Goal: Find specific page/section: Find specific page/section

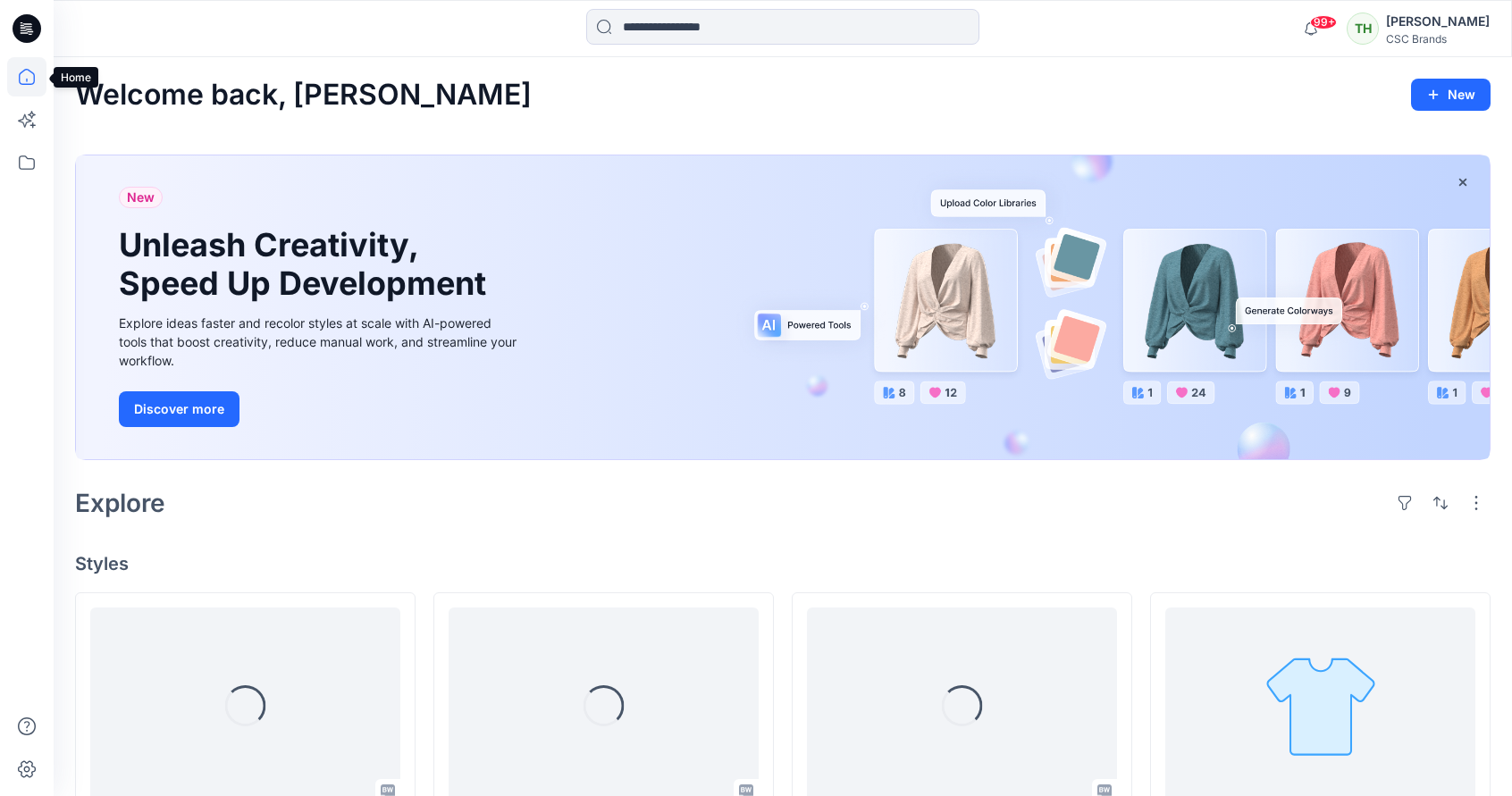
click at [23, 76] on icon at bounding box center [26, 77] width 39 height 39
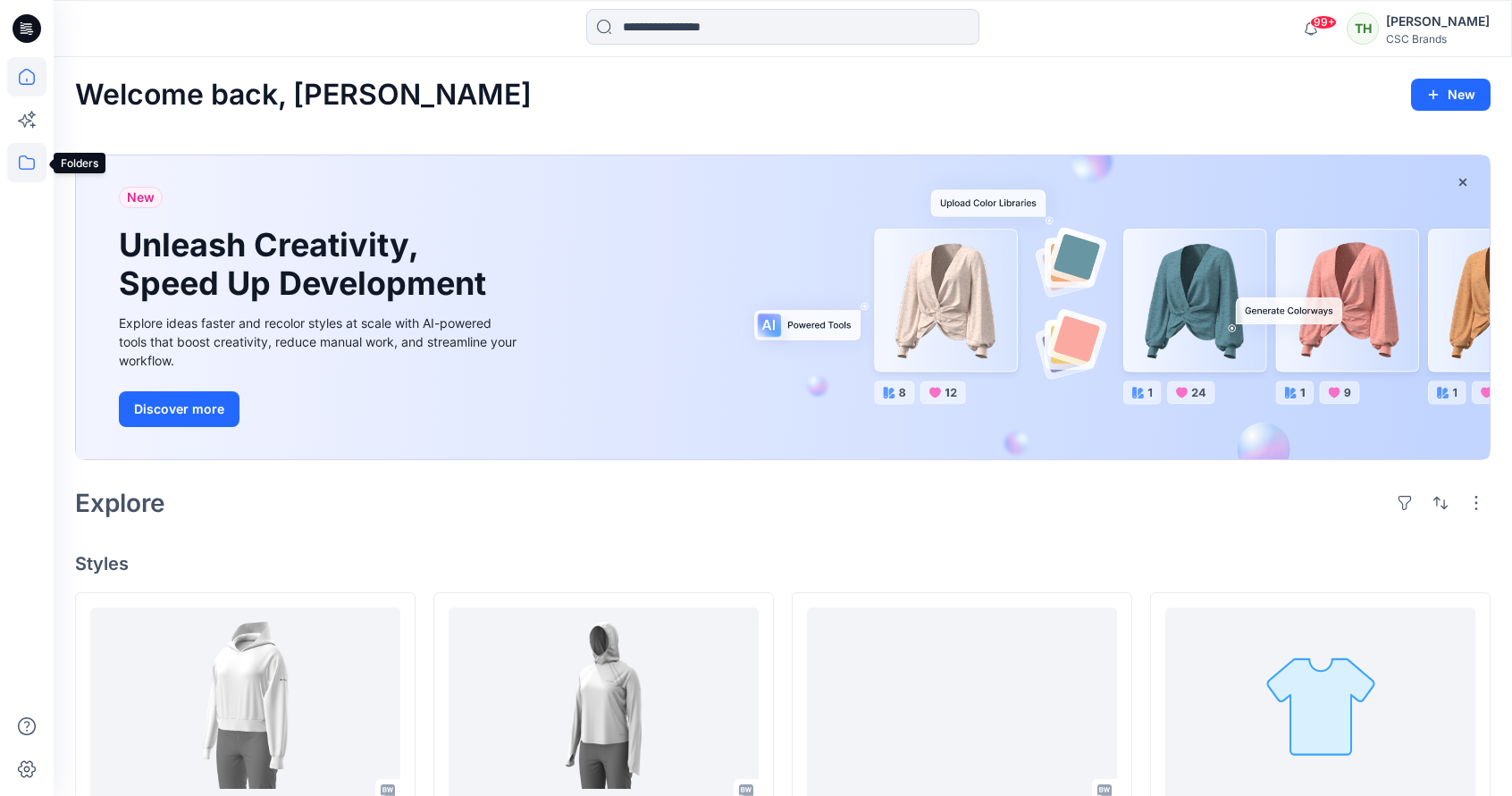
click at [21, 166] on icon at bounding box center [26, 162] width 39 height 39
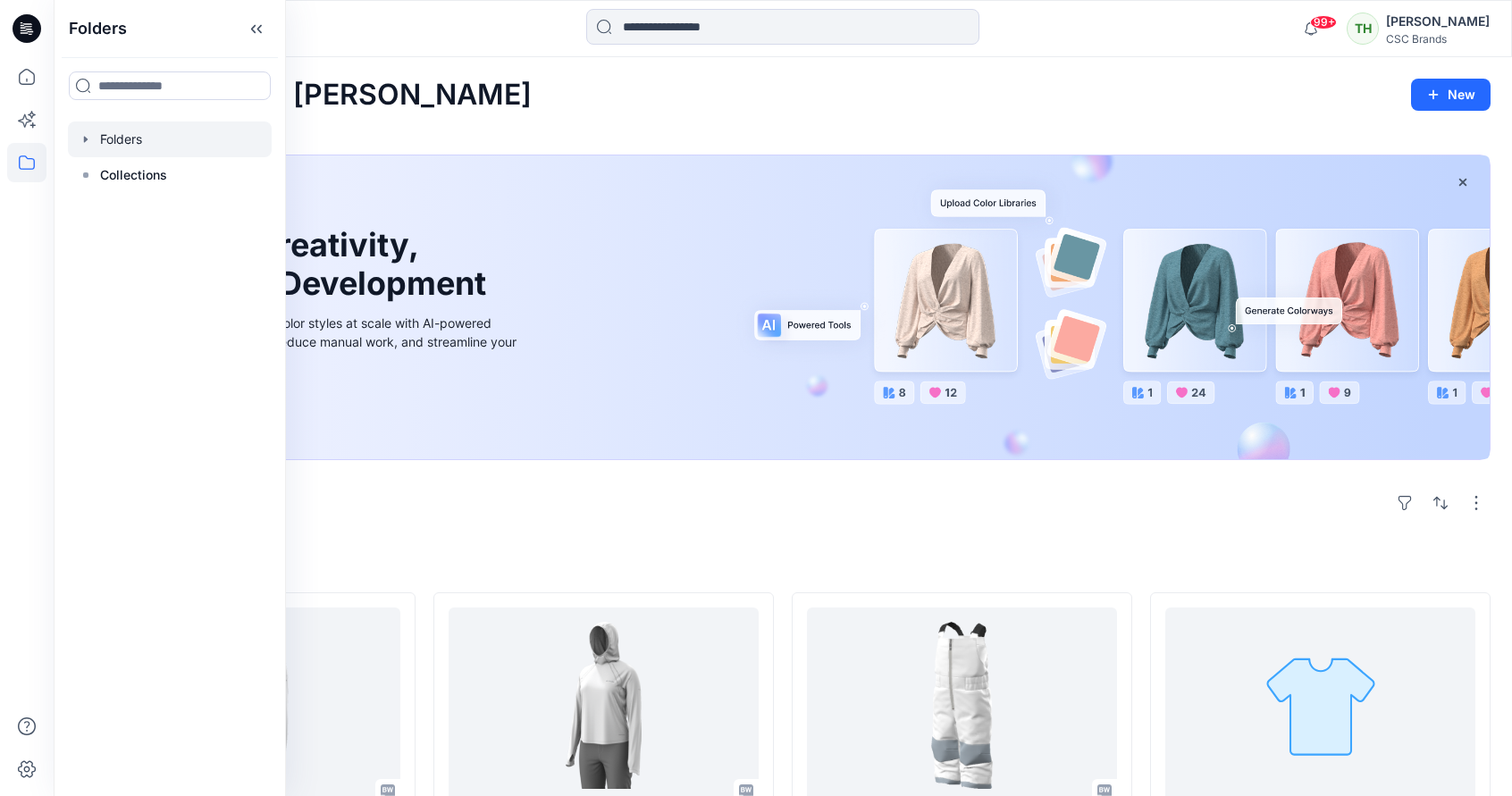
click at [128, 136] on div at bounding box center [169, 139] width 204 height 35
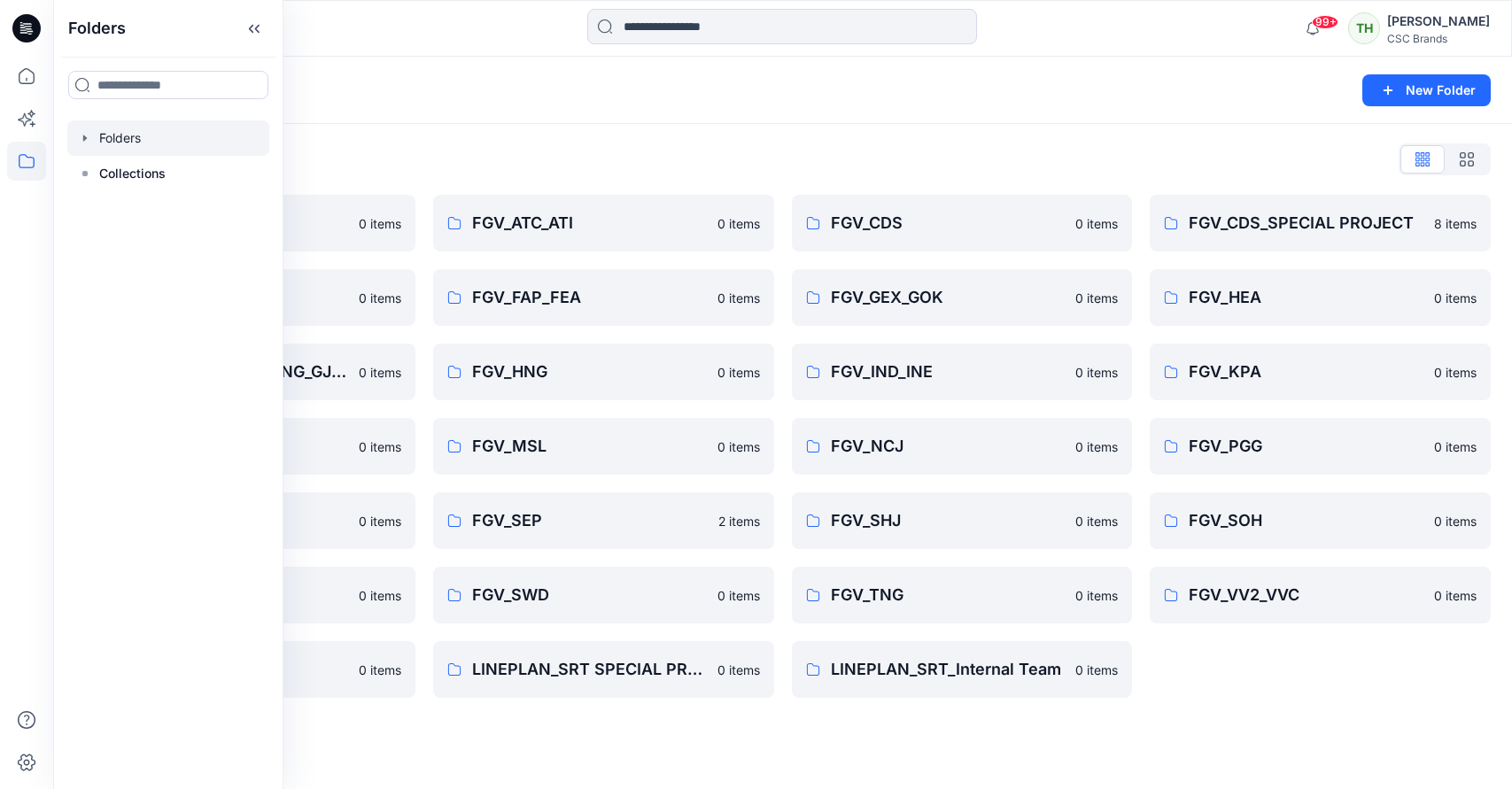
click at [654, 154] on div "Folders List" at bounding box center [782, 159] width 1416 height 28
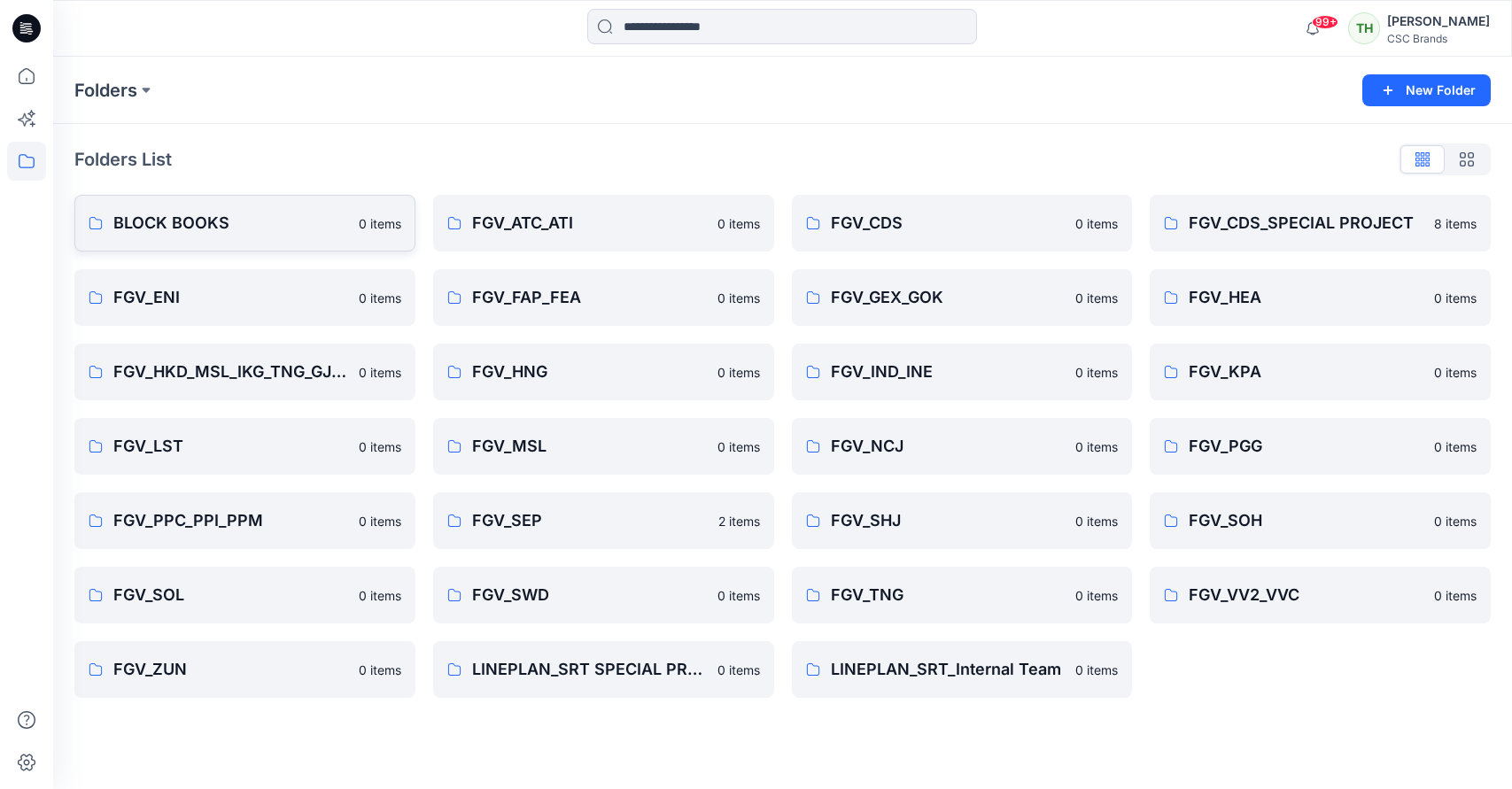
click at [214, 222] on p "BLOCK BOOKS" at bounding box center [230, 223] width 234 height 25
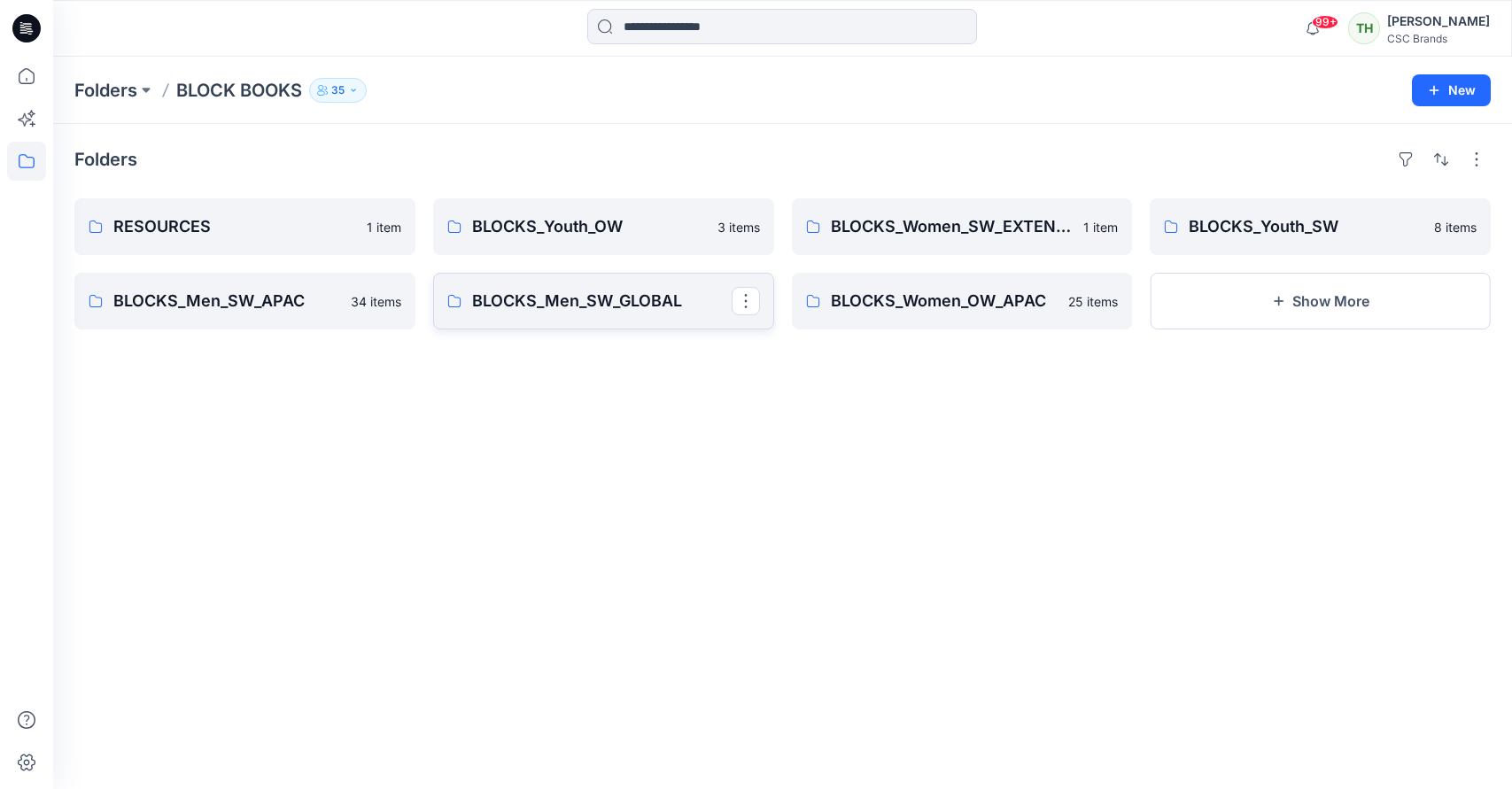
click at [601, 296] on p "BLOCKS_Men_SW_GLOBAL" at bounding box center [602, 301] width 260 height 25
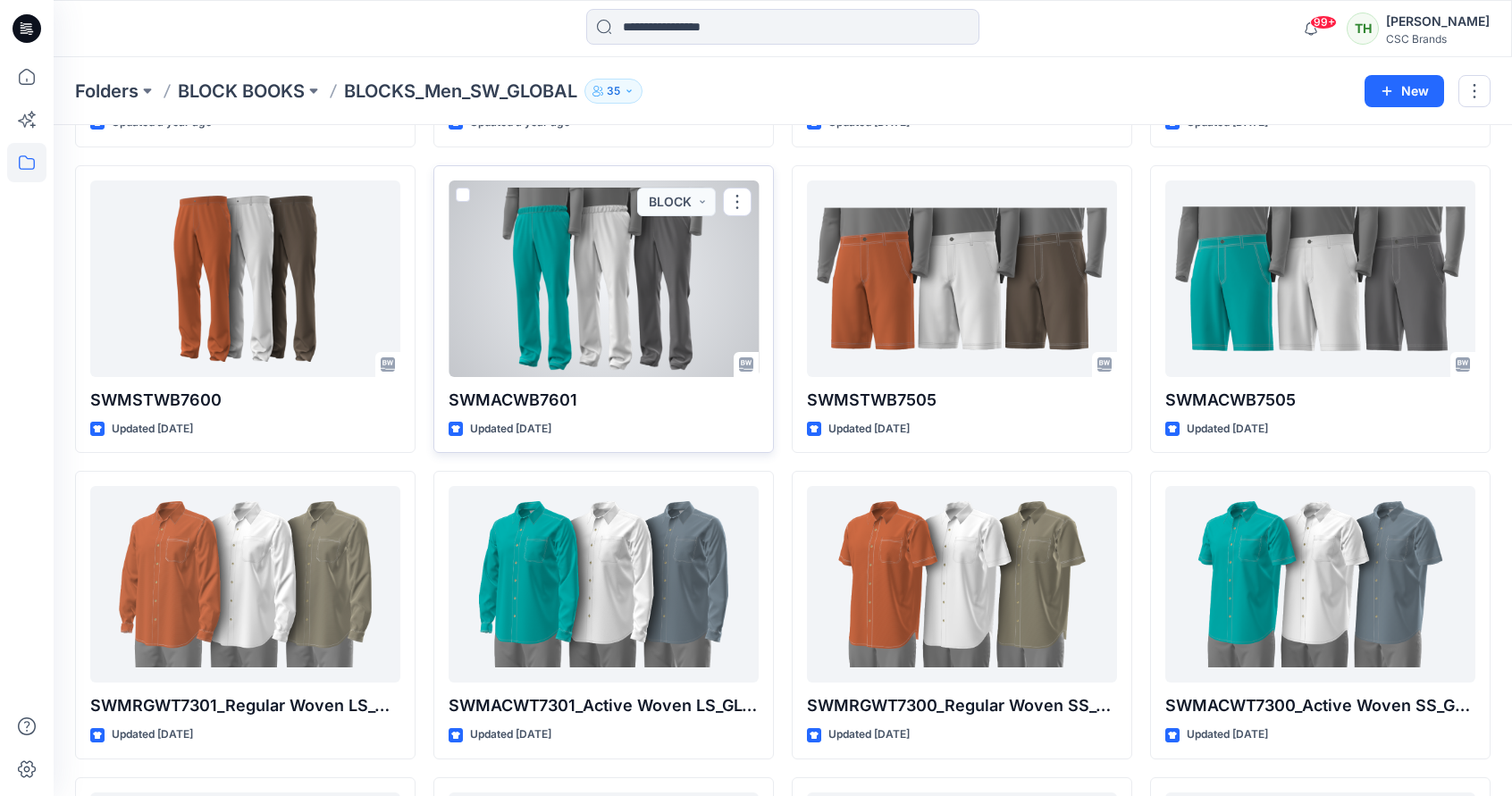
scroll to position [1845, 0]
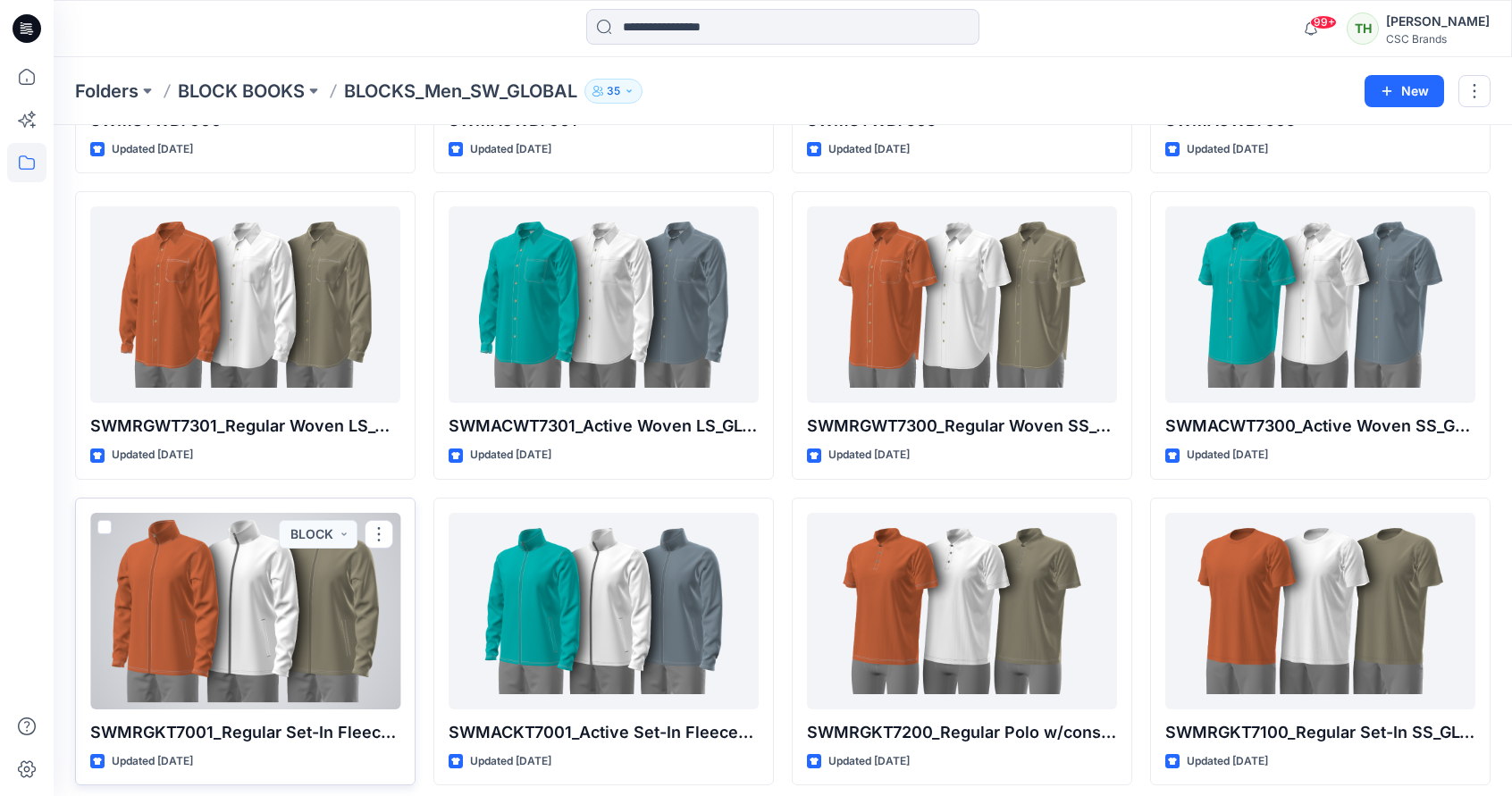
click at [261, 630] on div at bounding box center [245, 610] width 310 height 196
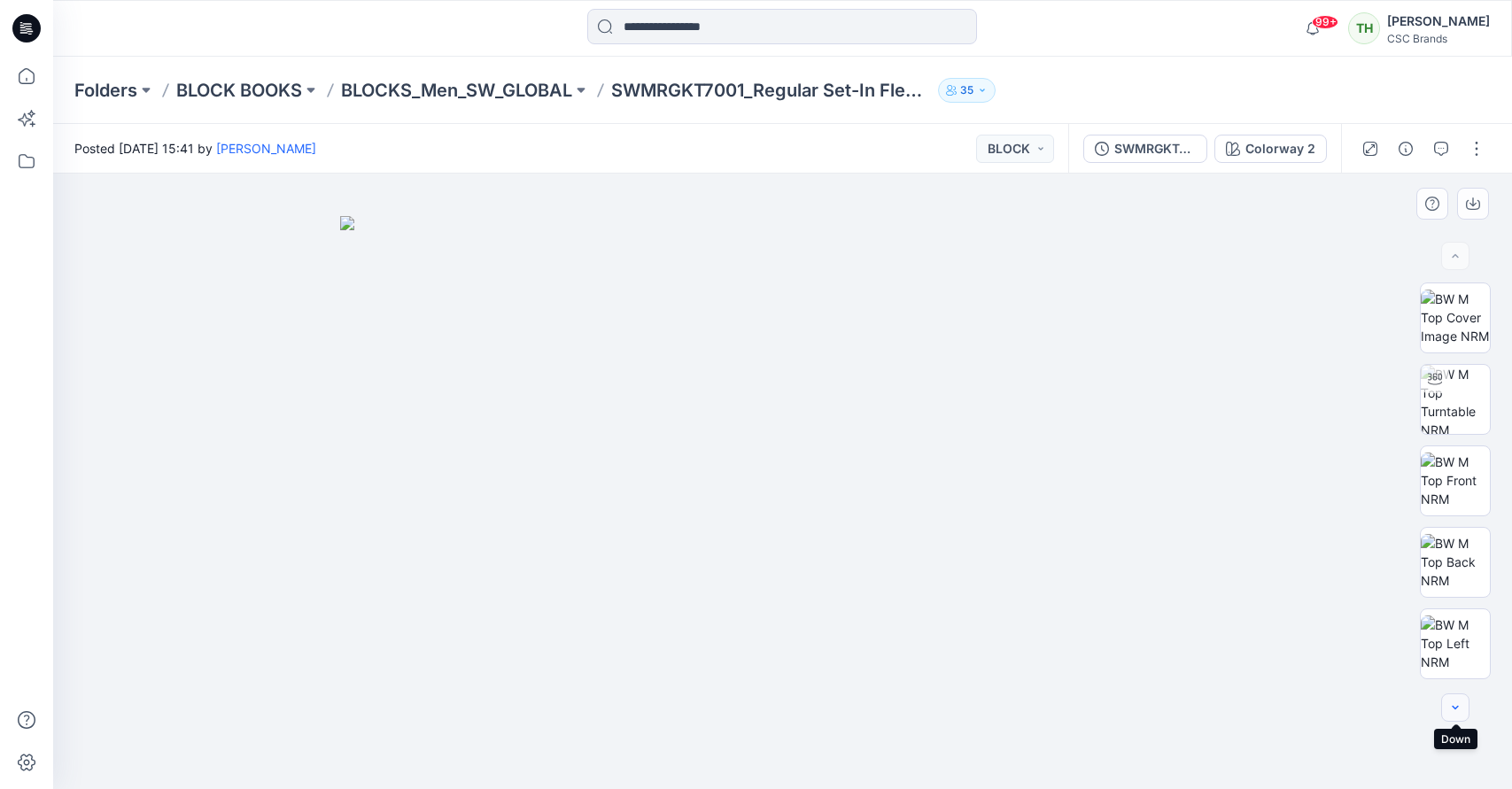
click at [1453, 704] on icon "button" at bounding box center [1455, 707] width 14 height 14
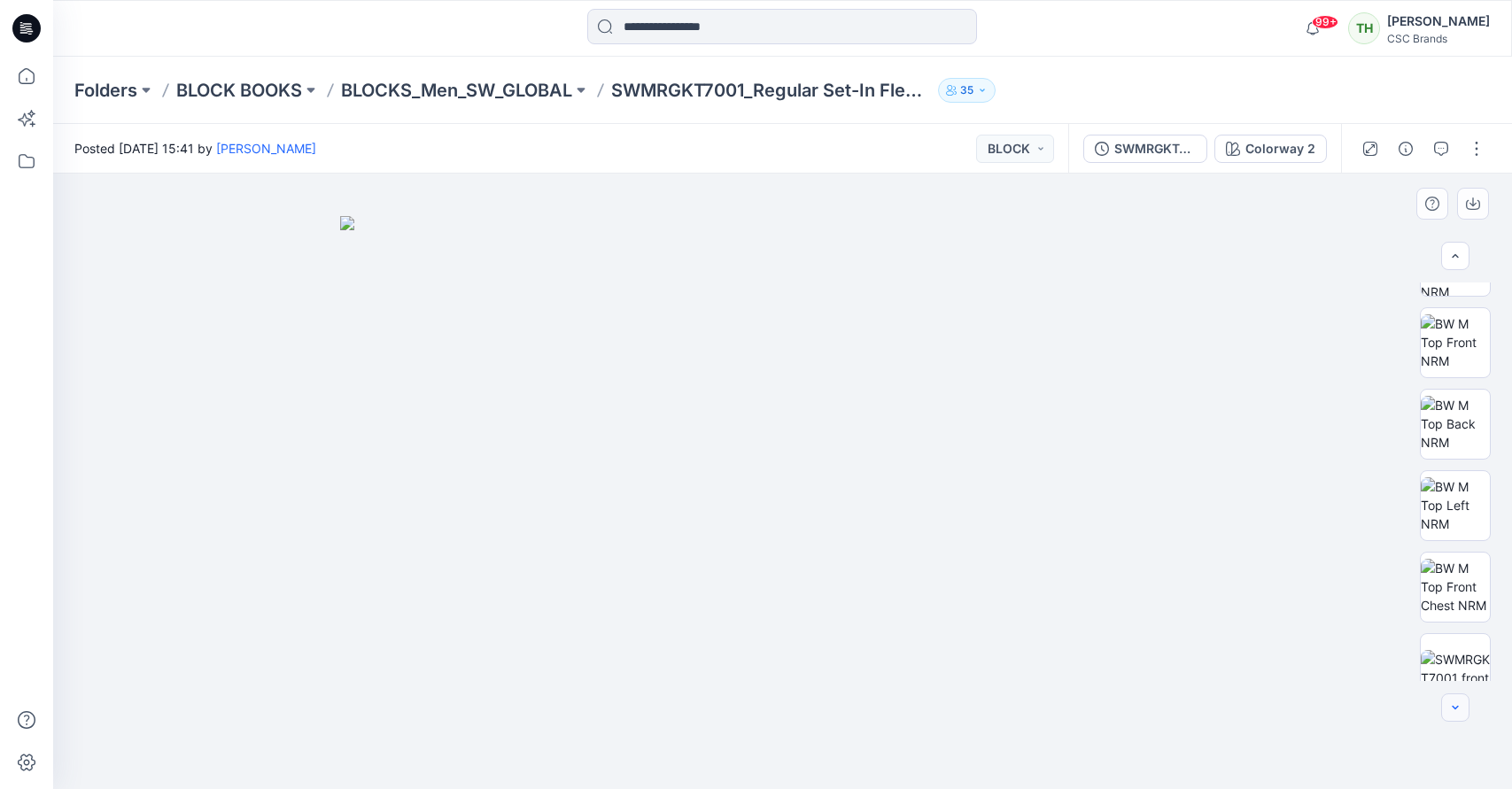
click at [1453, 704] on icon "button" at bounding box center [1455, 707] width 14 height 14
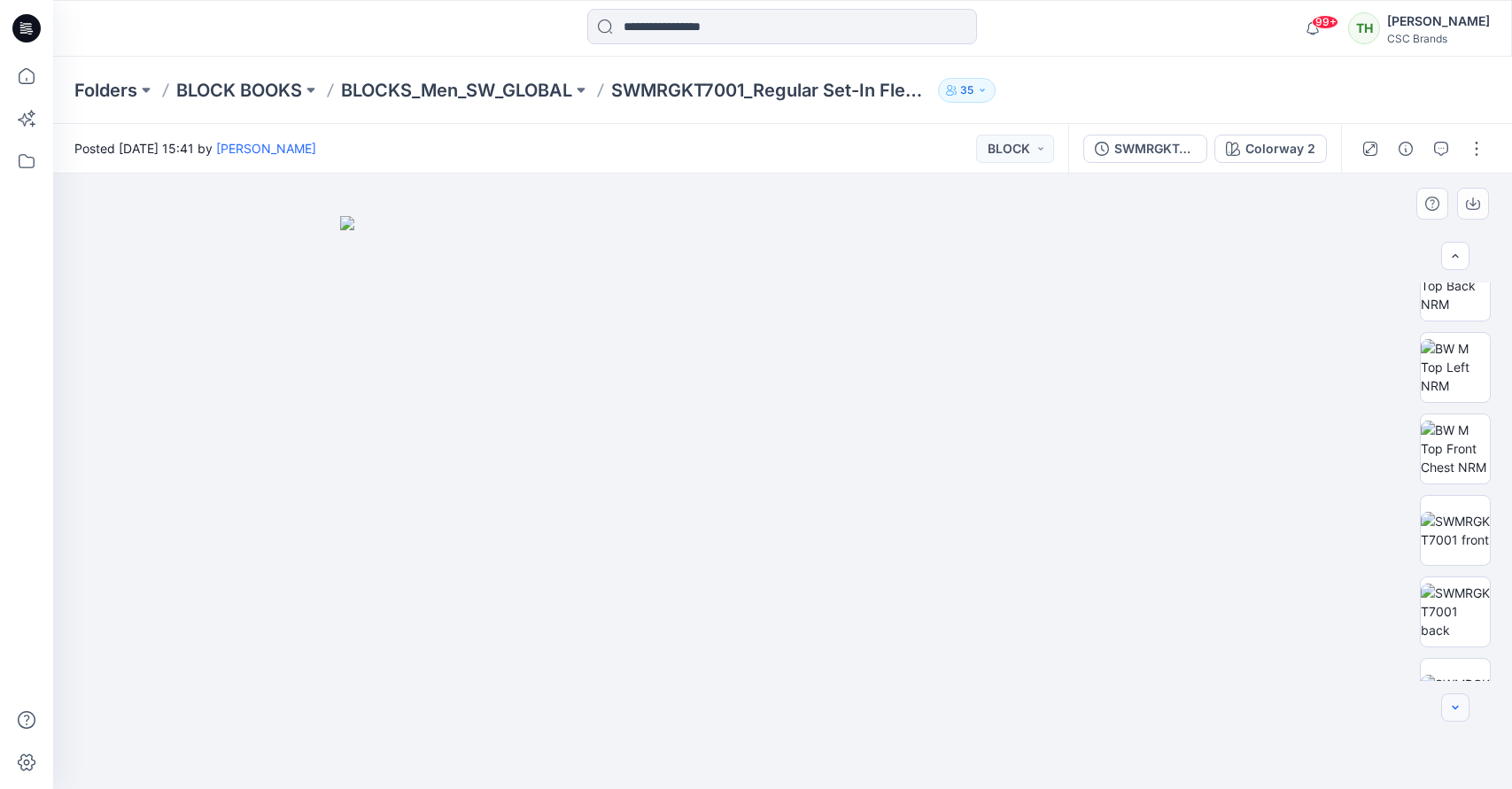
click at [1453, 704] on icon "button" at bounding box center [1455, 707] width 14 height 14
click at [1452, 705] on icon "button" at bounding box center [1455, 707] width 14 height 14
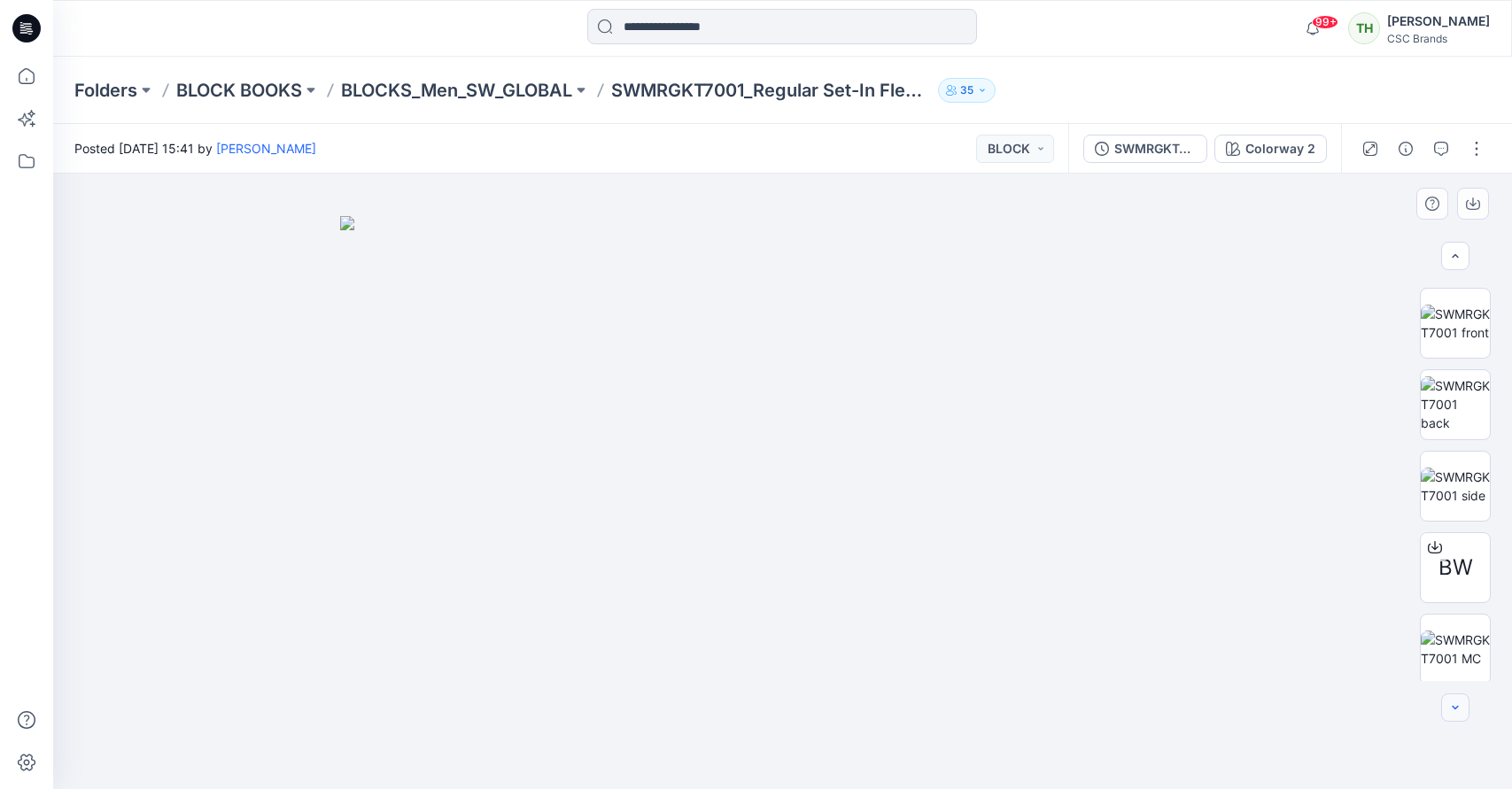
click at [1452, 705] on icon "button" at bounding box center [1455, 707] width 14 height 14
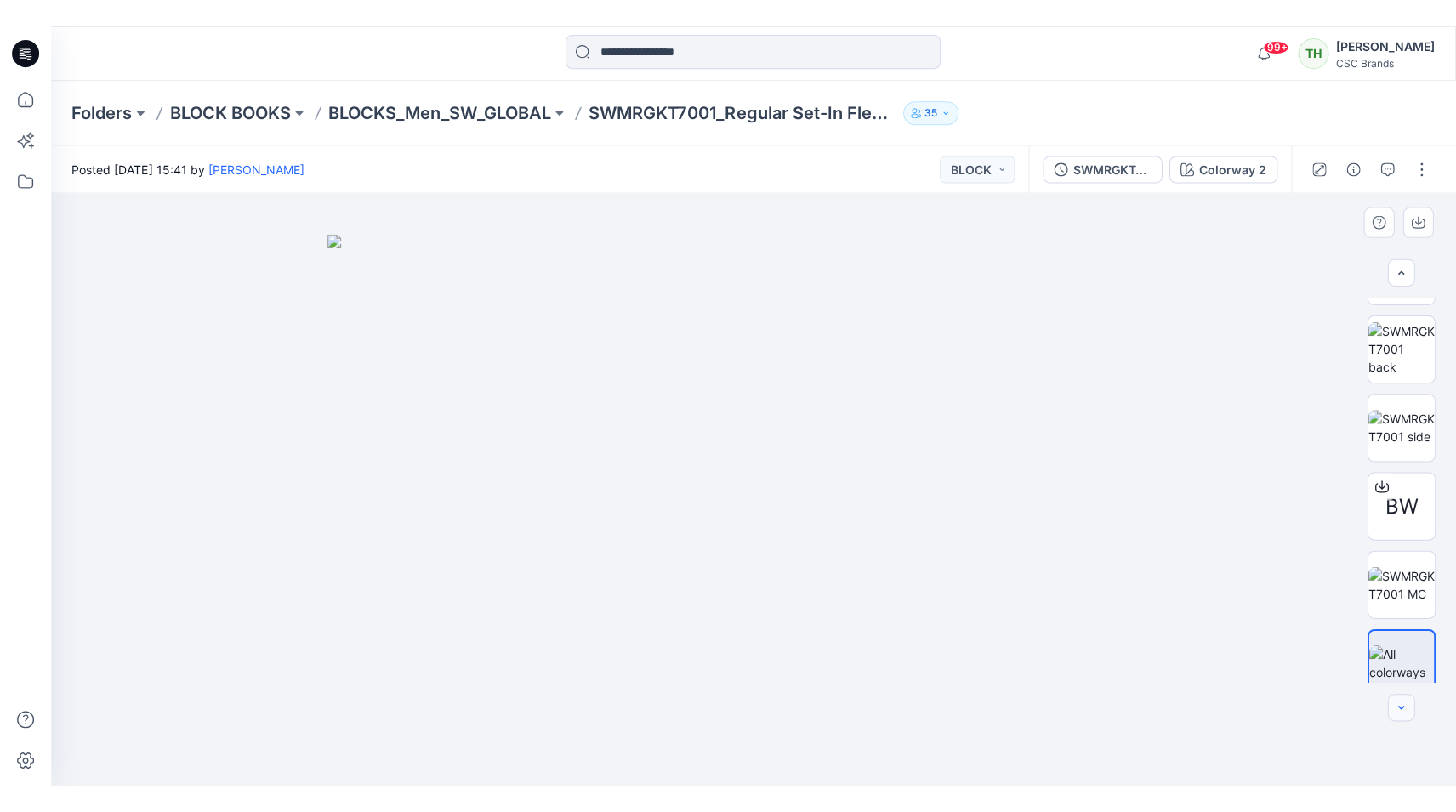
scroll to position [546, 0]
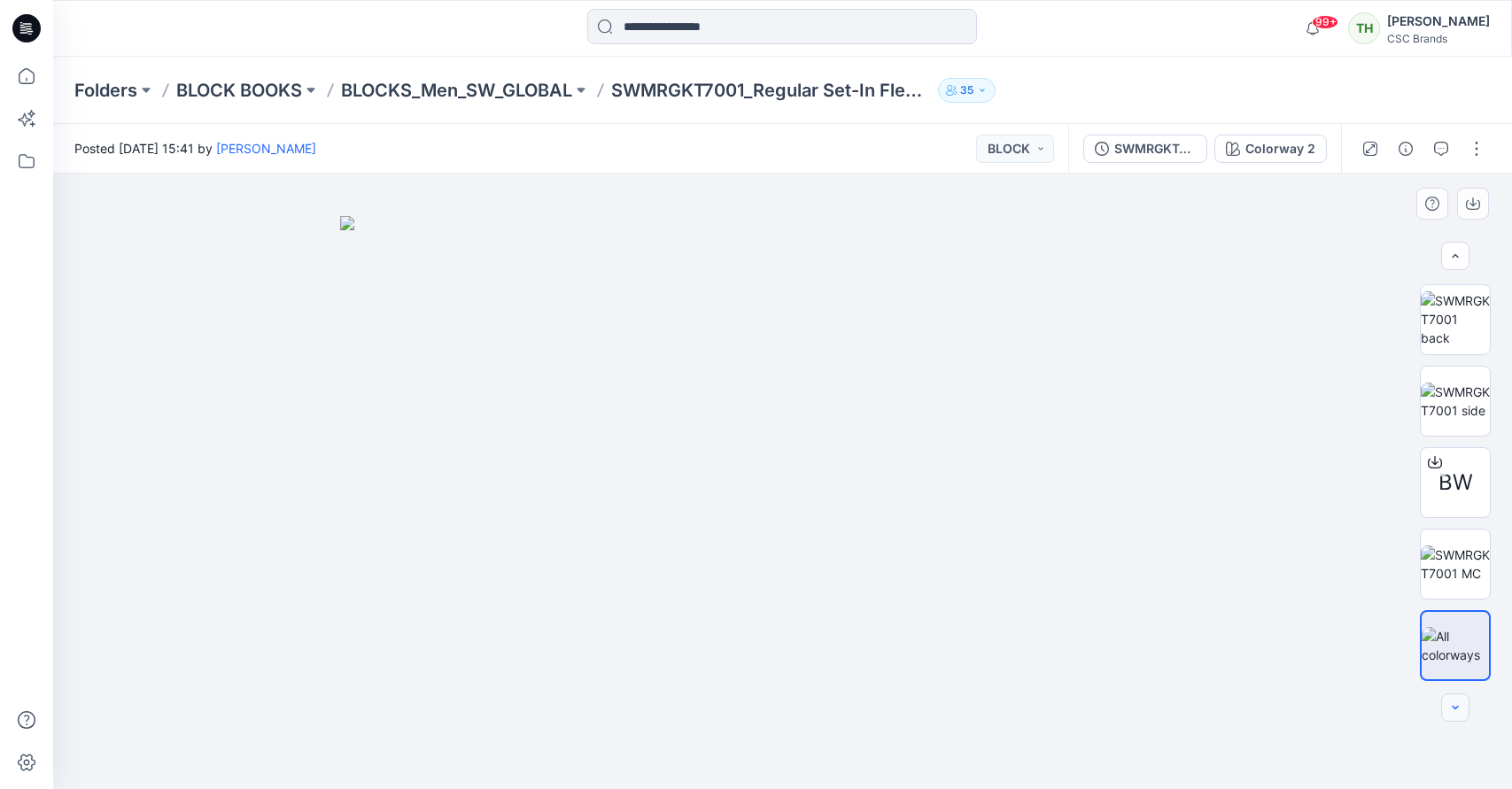
click at [1452, 705] on div at bounding box center [1455, 707] width 28 height 28
click at [1448, 560] on img at bounding box center [1455, 563] width 69 height 37
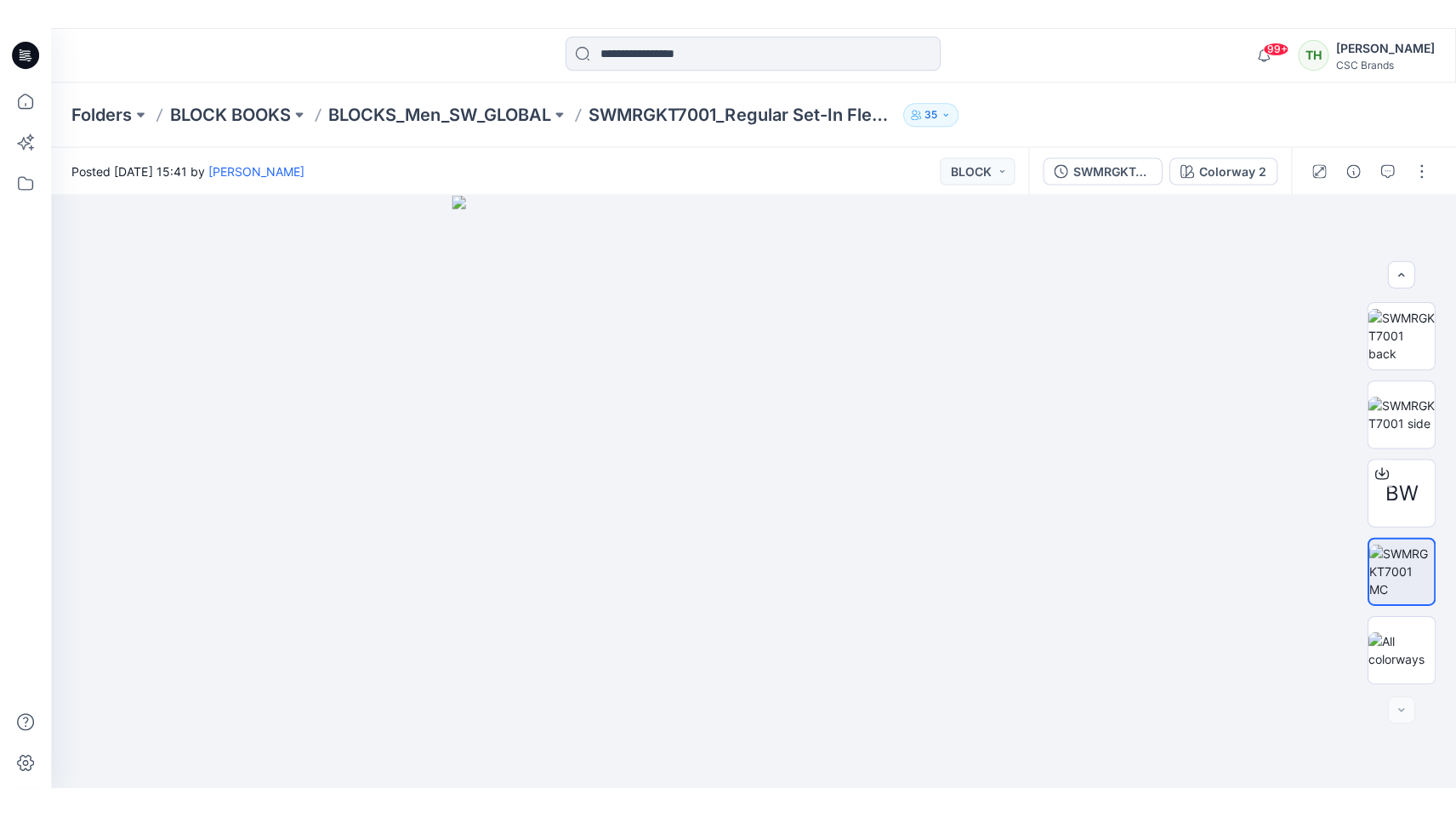
scroll to position [504, 0]
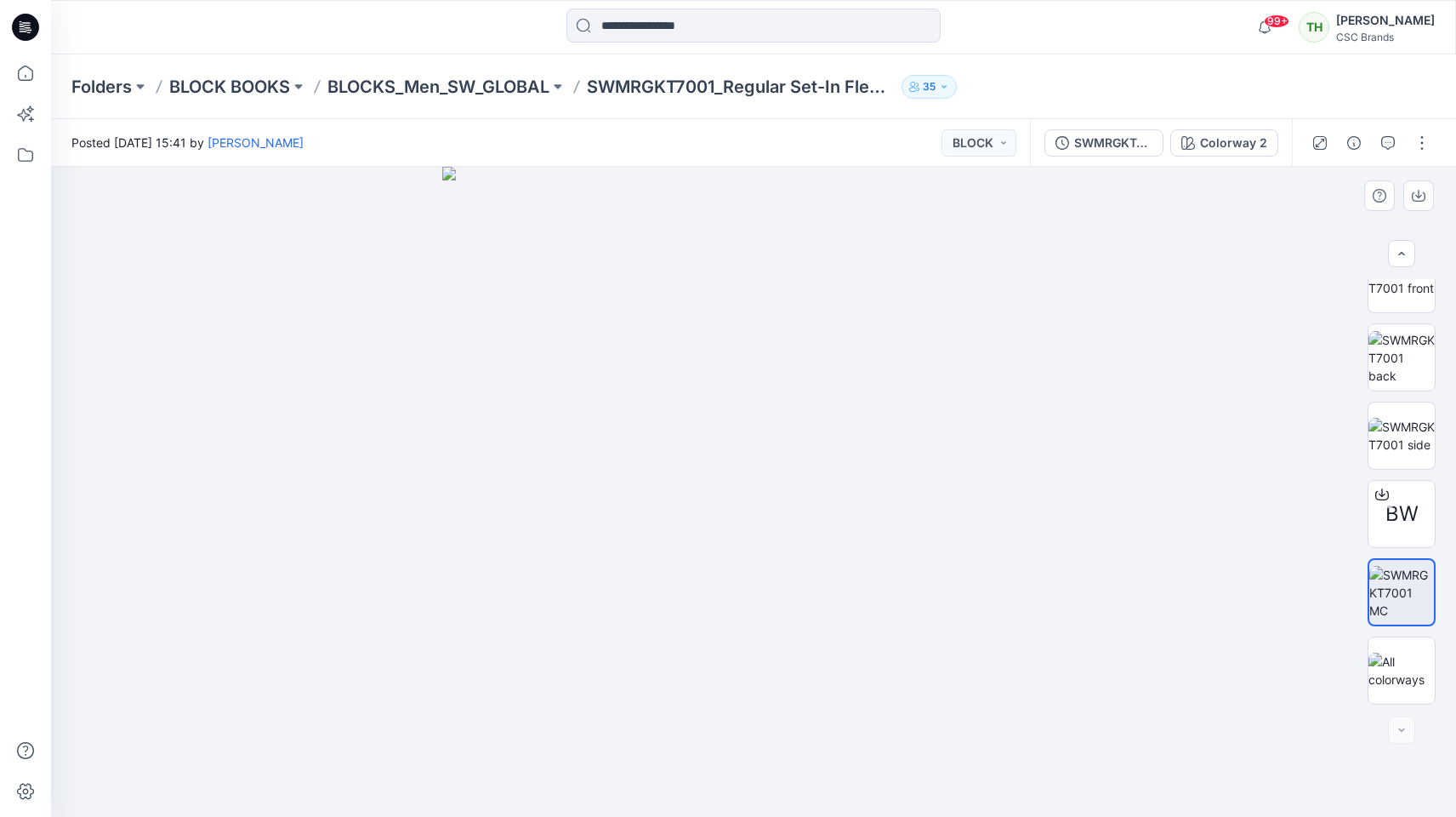
click at [1135, 302] on div at bounding box center [753, 491] width 1405 height 649
click at [1060, 340] on img at bounding box center [754, 491] width 623 height 649
